Goal: Navigation & Orientation: Find specific page/section

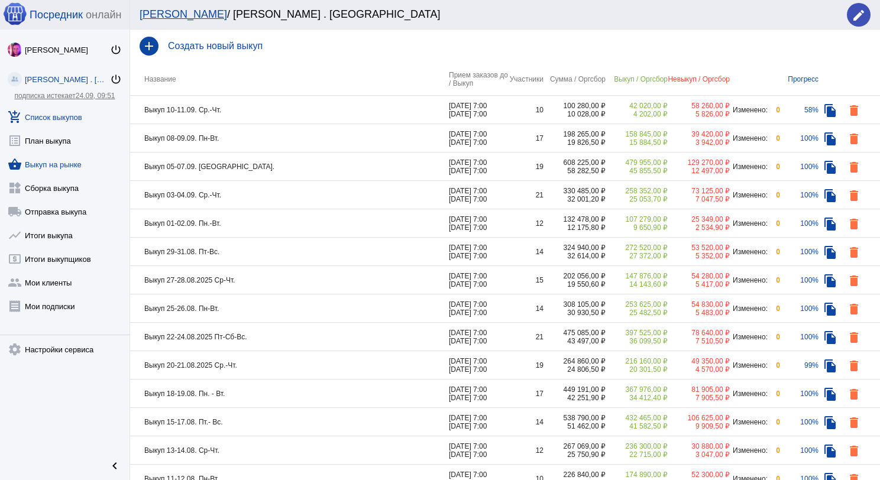
click at [79, 157] on link "shopping_basket Выкуп на рынке" at bounding box center [65, 162] width 130 height 24
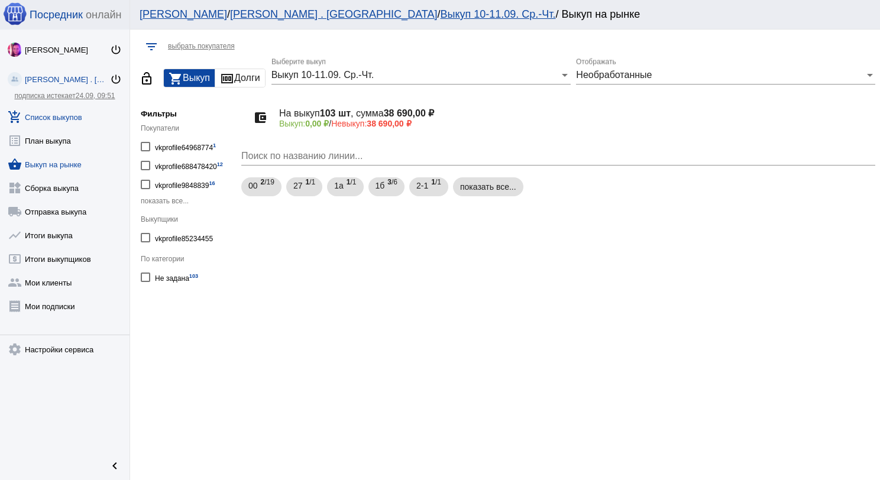
click at [73, 112] on link "add_shopping_cart Список выкупов" at bounding box center [65, 115] width 130 height 24
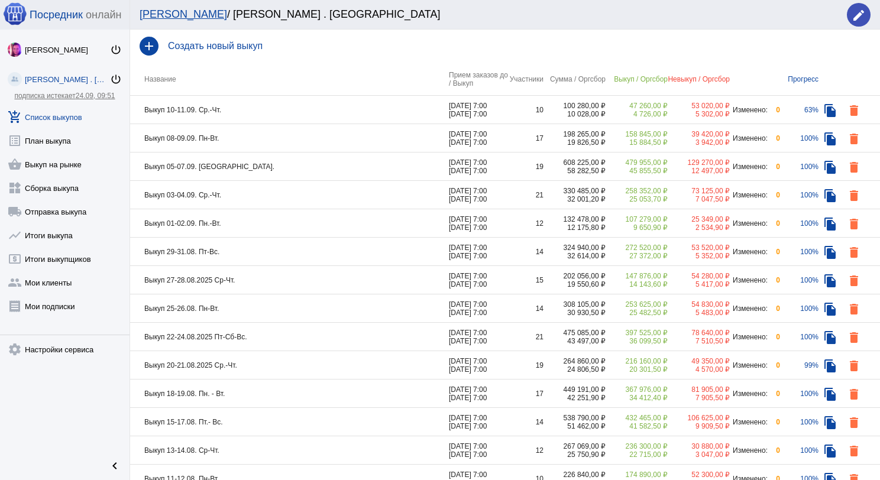
click at [253, 103] on td "Выкуп 10-11.09. Ср.-Чт." at bounding box center [289, 110] width 319 height 28
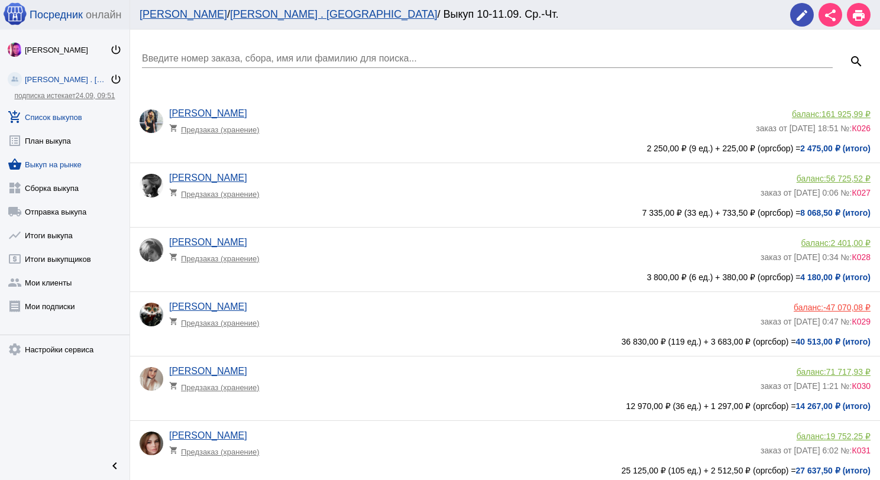
click at [50, 156] on link "shopping_basket Выкуп на рынке" at bounding box center [65, 162] width 130 height 24
